Goal: Check status: Check status

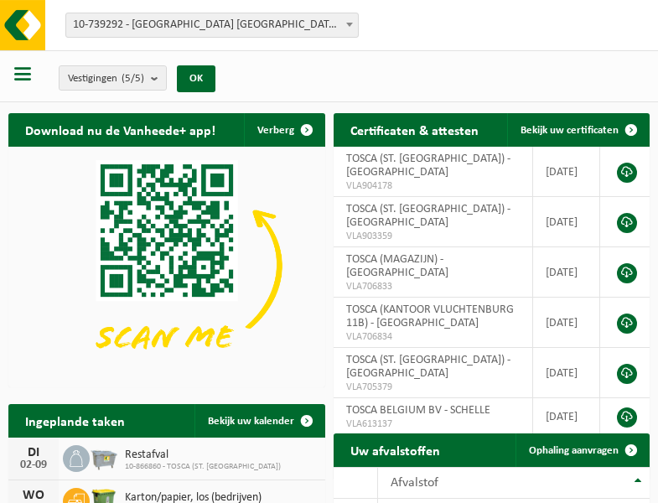
click at [349, 24] on b at bounding box center [349, 25] width 7 height 4
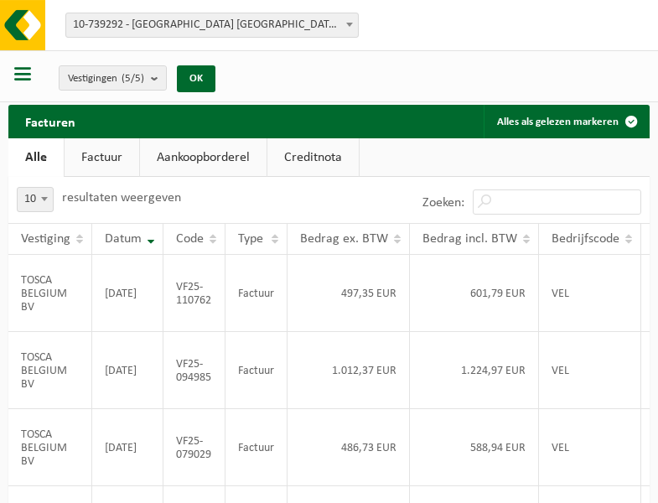
click at [349, 24] on b at bounding box center [349, 25] width 7 height 4
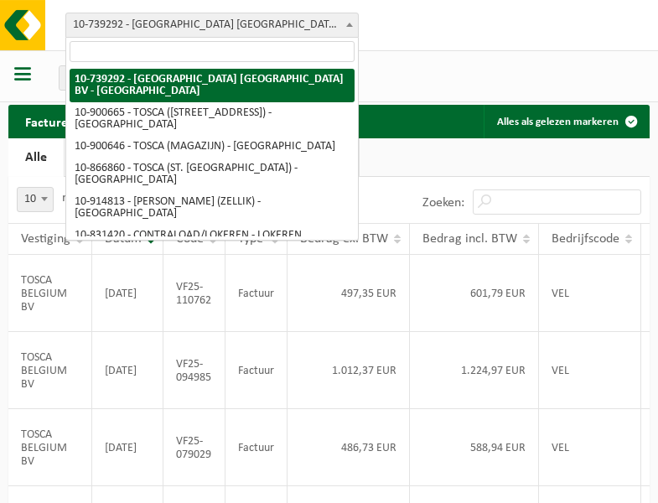
select select "119212"
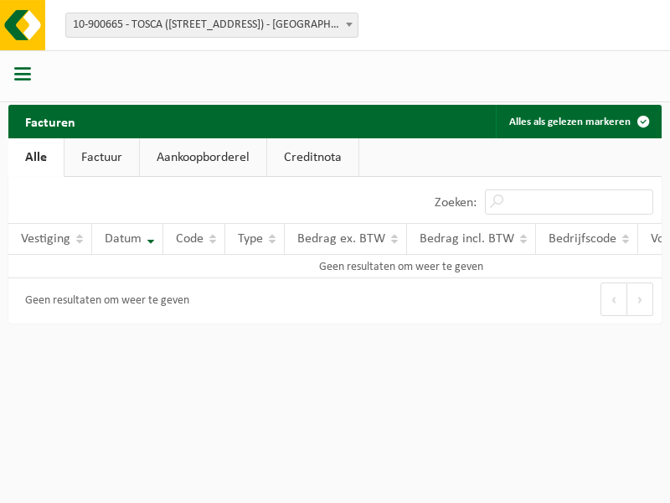
click at [349, 24] on b at bounding box center [349, 25] width 7 height 4
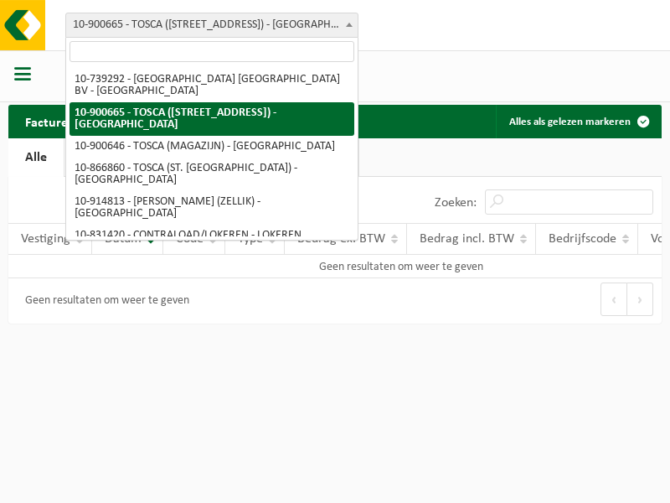
select select "119209"
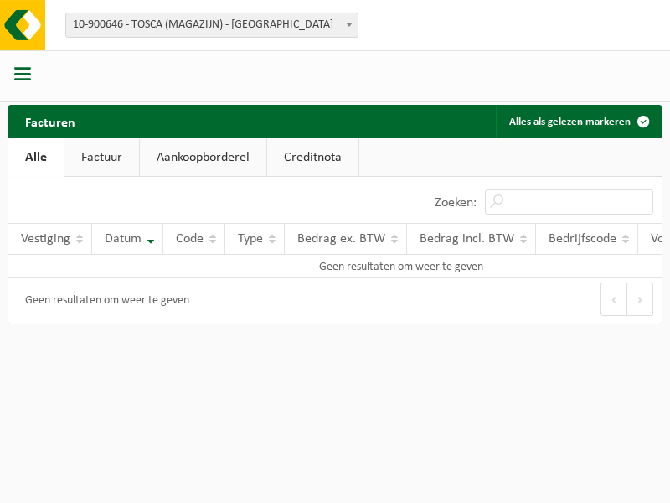
click at [349, 24] on b at bounding box center [349, 25] width 7 height 4
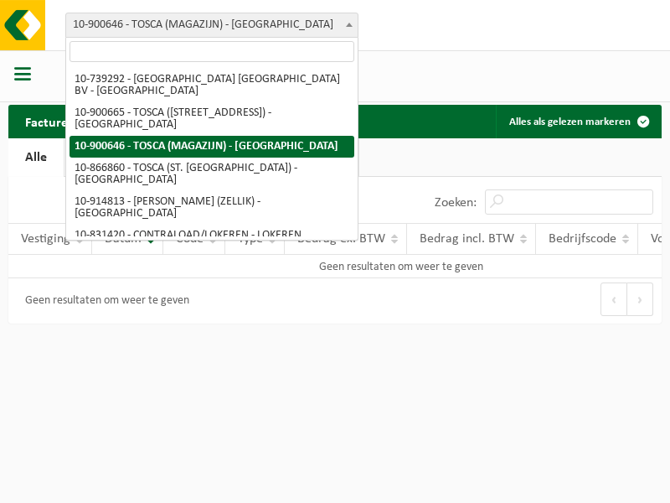
select select "103057"
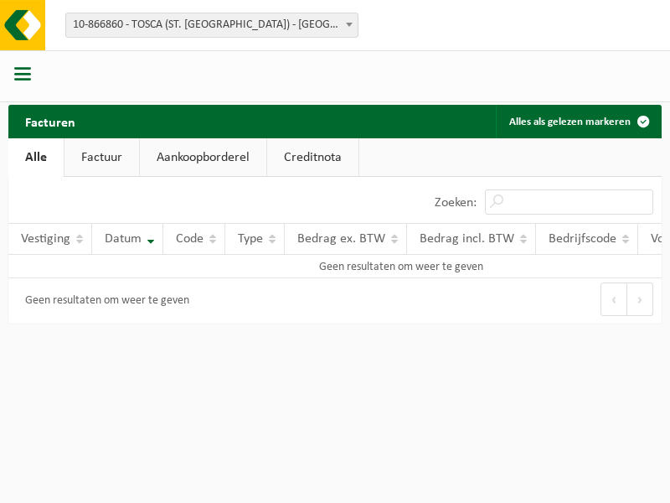
click at [349, 24] on b at bounding box center [349, 25] width 7 height 4
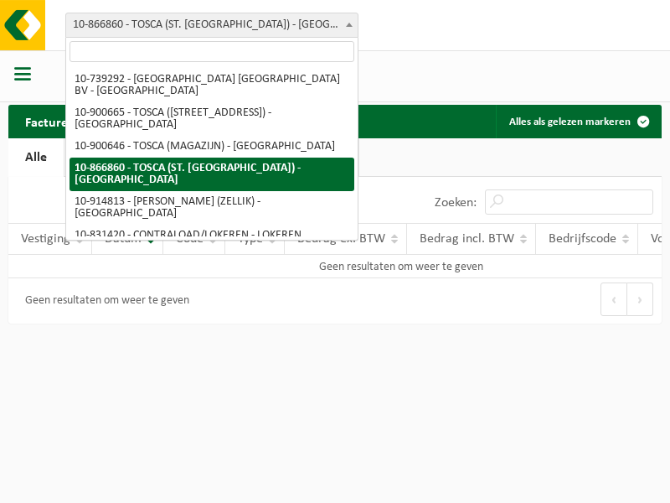
select select "126716"
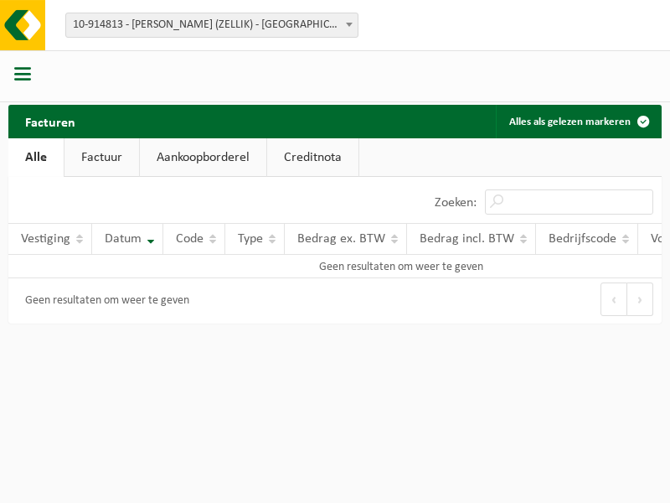
click at [349, 24] on b at bounding box center [349, 25] width 7 height 4
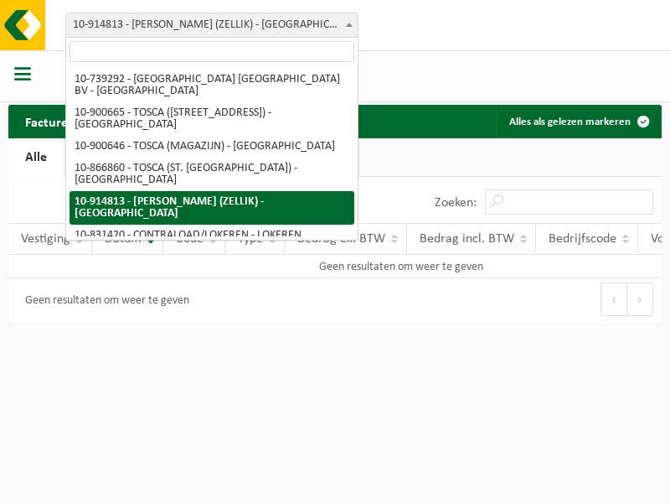
select select "88625"
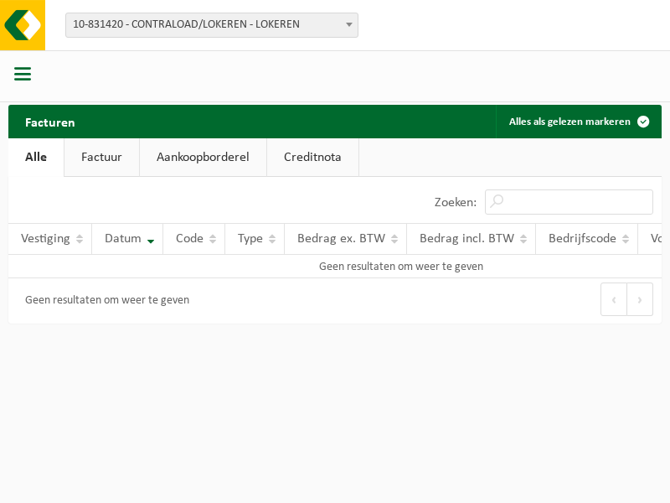
click at [349, 24] on b at bounding box center [349, 25] width 7 height 4
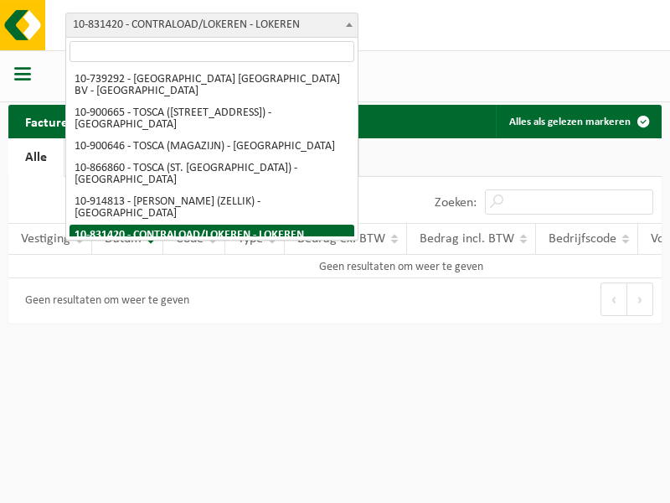
select select "99558"
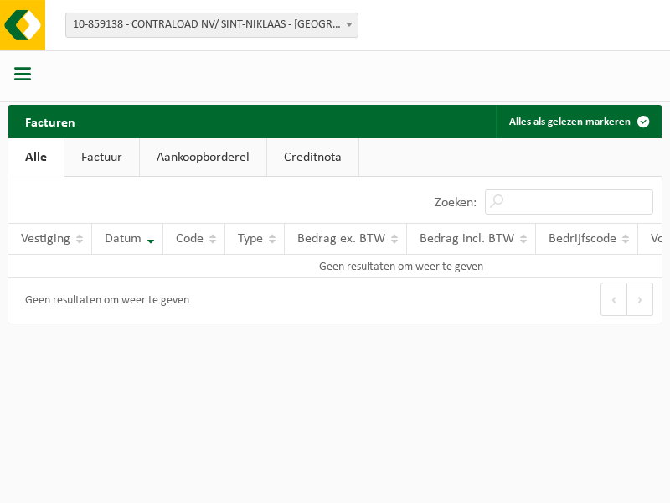
click at [349, 24] on b at bounding box center [349, 25] width 7 height 4
